Goal: Information Seeking & Learning: Learn about a topic

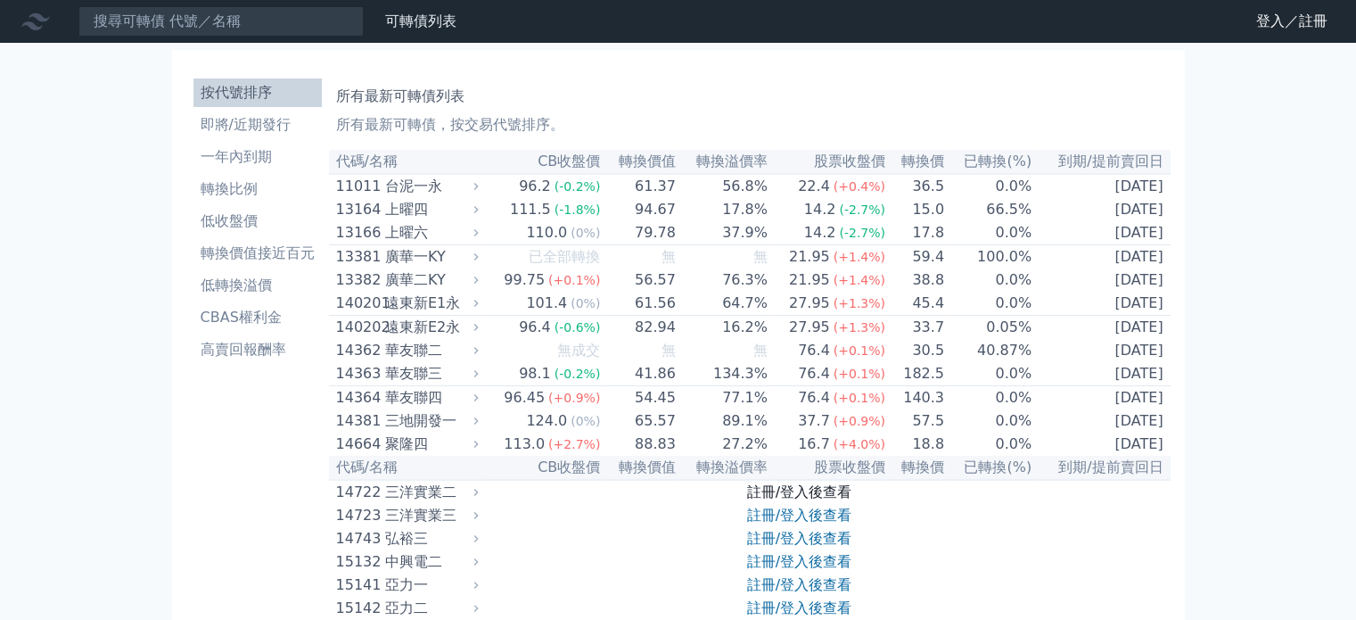
click at [814, 500] on link "註冊/登入後查看" at bounding box center [799, 491] width 104 height 17
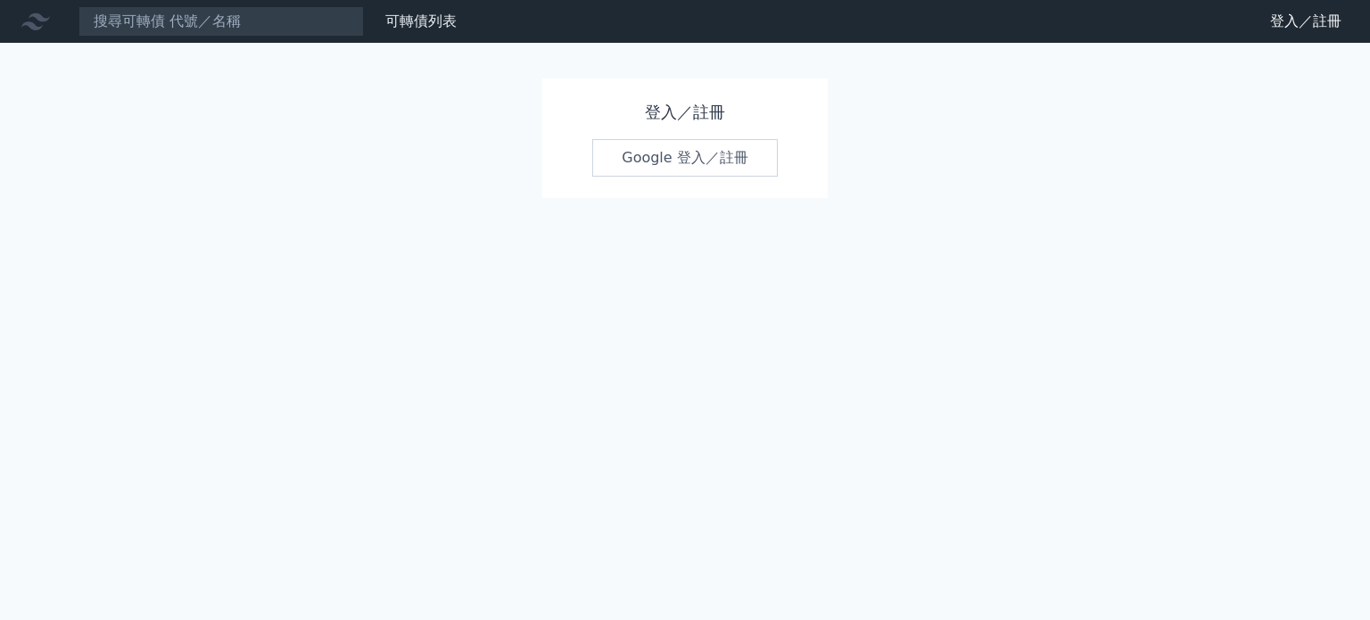
click at [715, 145] on link "Google 登入／註冊" at bounding box center [684, 157] width 185 height 37
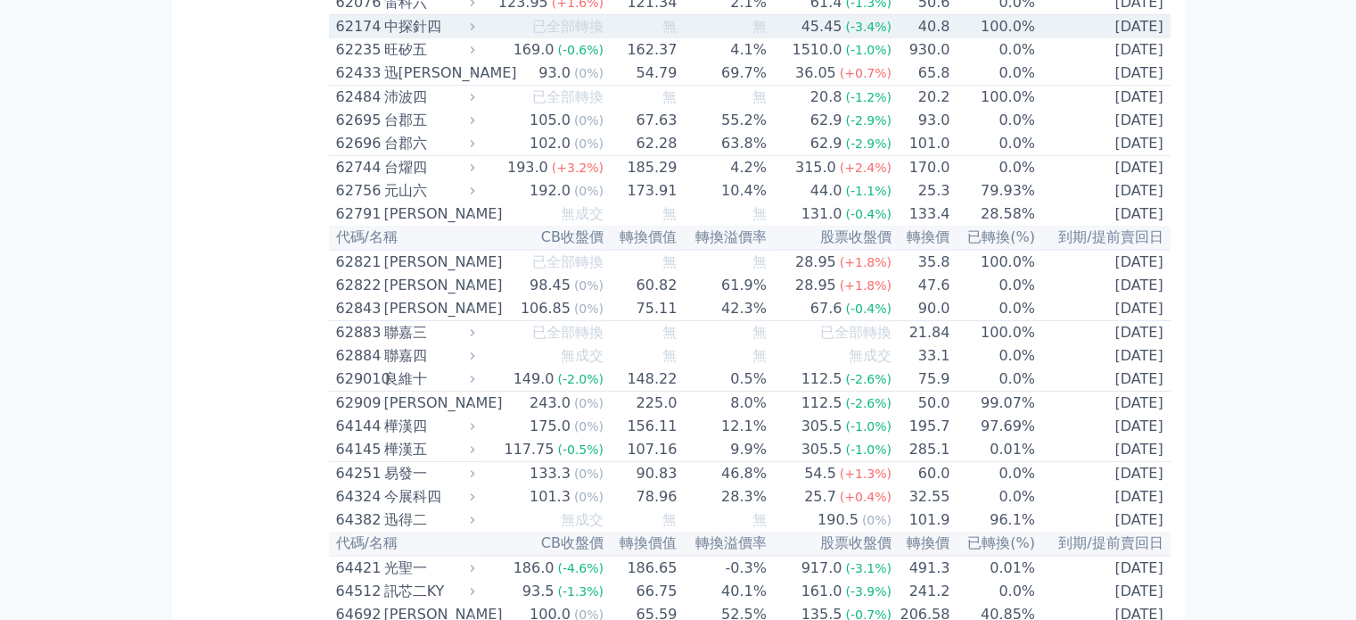
scroll to position [6956, 0]
